Goal: Information Seeking & Learning: Learn about a topic

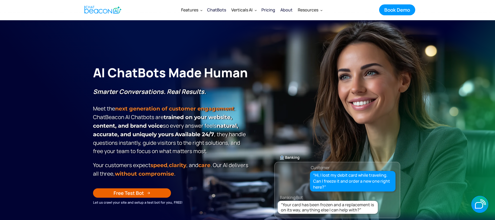
click at [268, 10] on div "Pricing" at bounding box center [268, 9] width 14 height 7
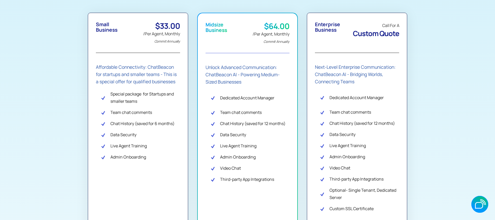
scroll to position [148, 0]
